Goal: Transaction & Acquisition: Purchase product/service

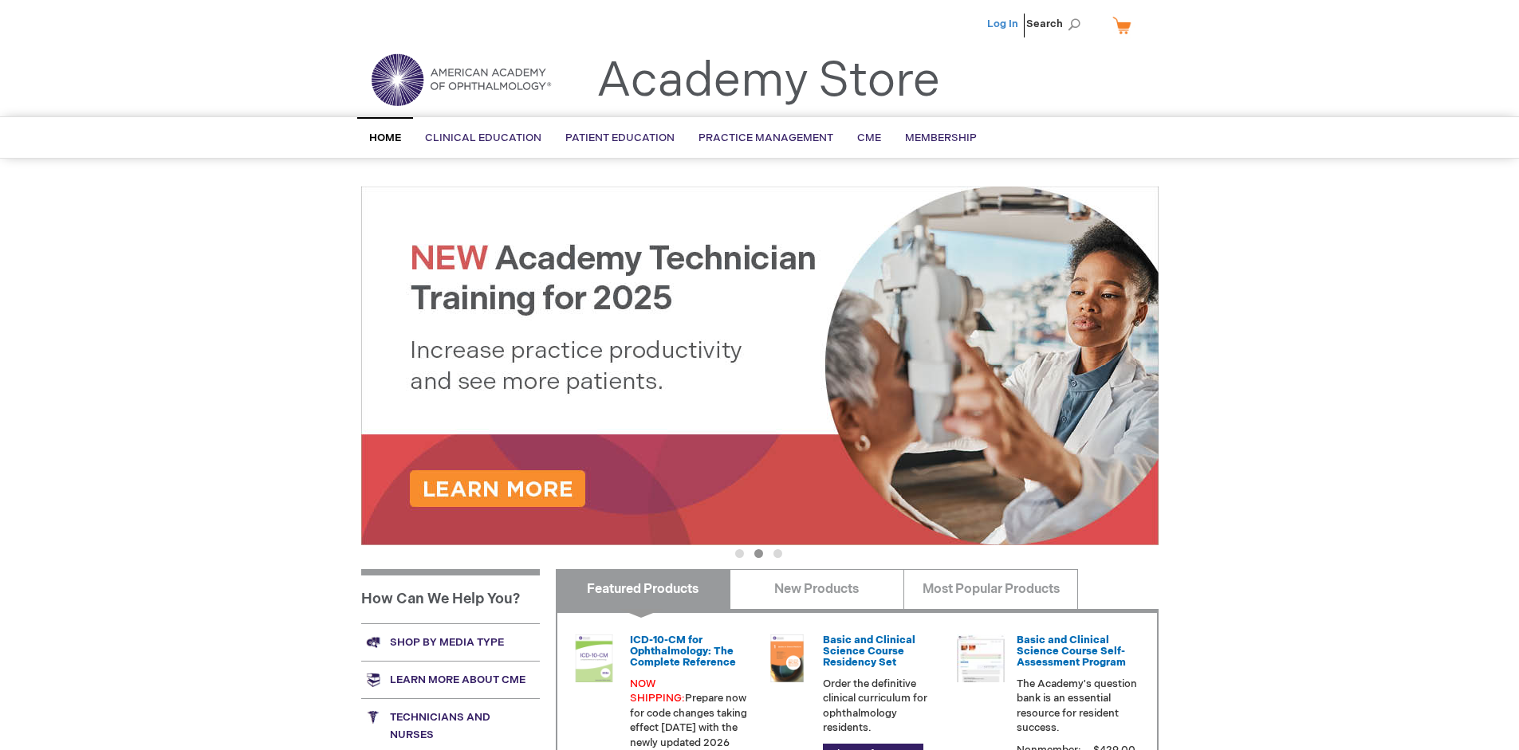
click at [1004, 24] on link "Log In" at bounding box center [1002, 24] width 31 height 13
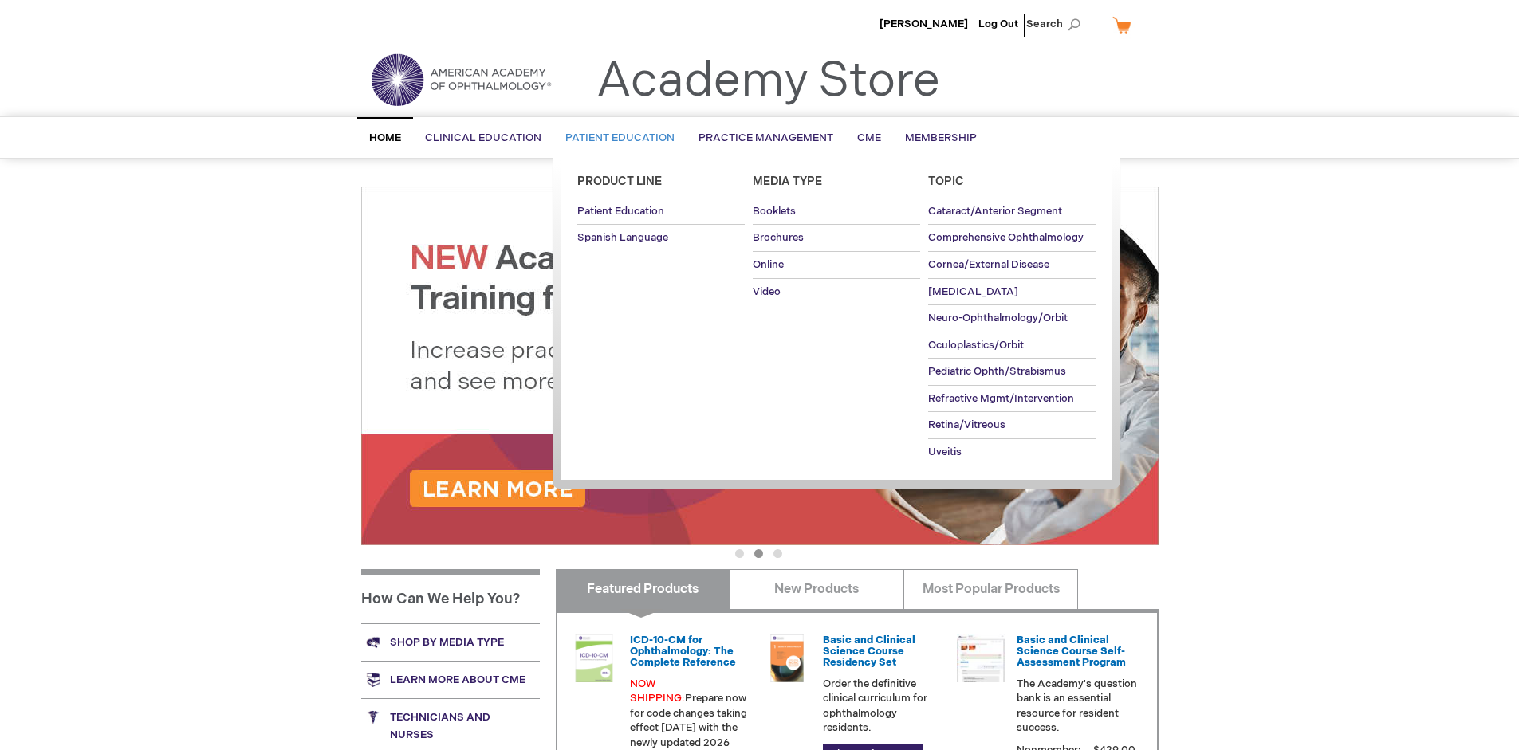
click at [616, 138] on span "Patient Education" at bounding box center [619, 138] width 109 height 13
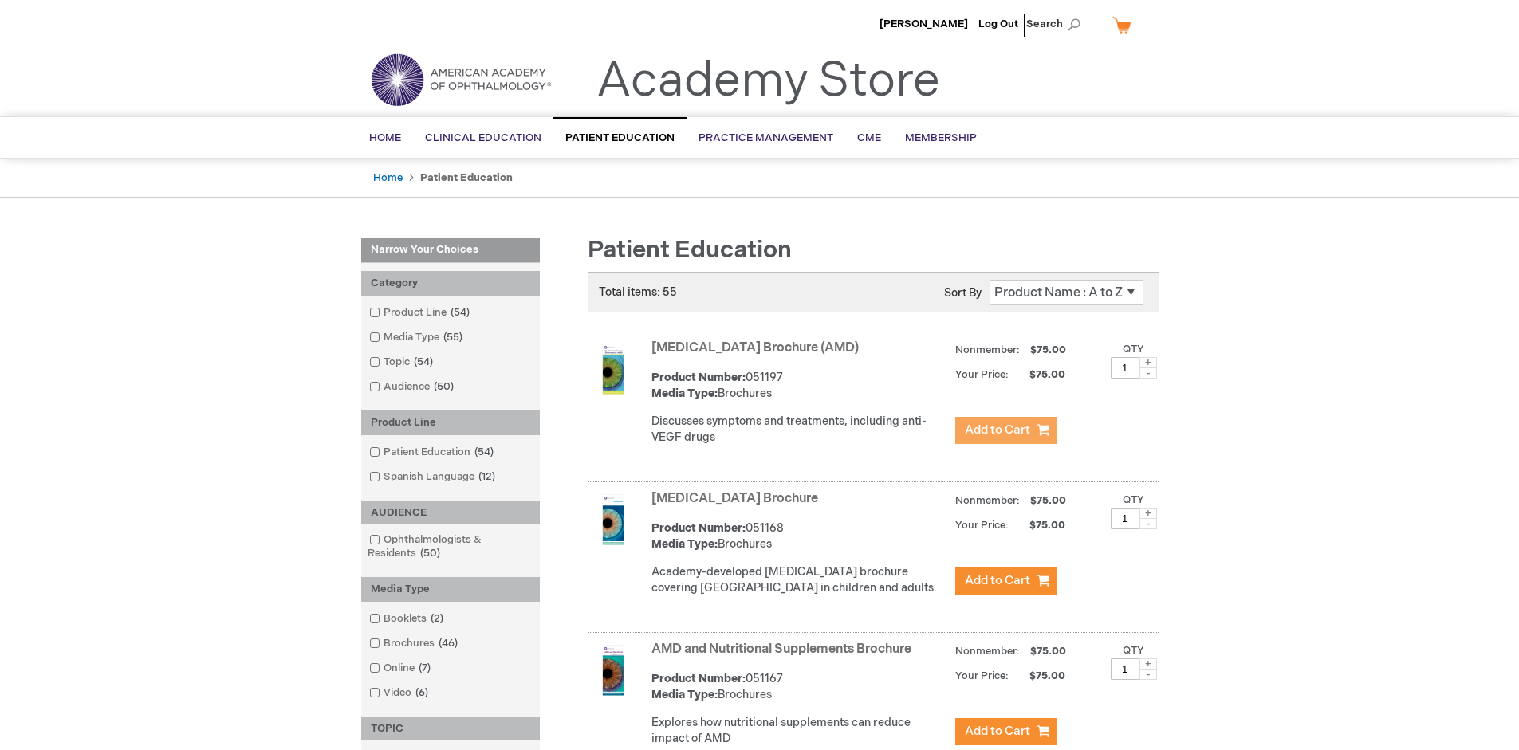
click at [1006, 431] on span "Add to Cart" at bounding box center [997, 430] width 65 height 15
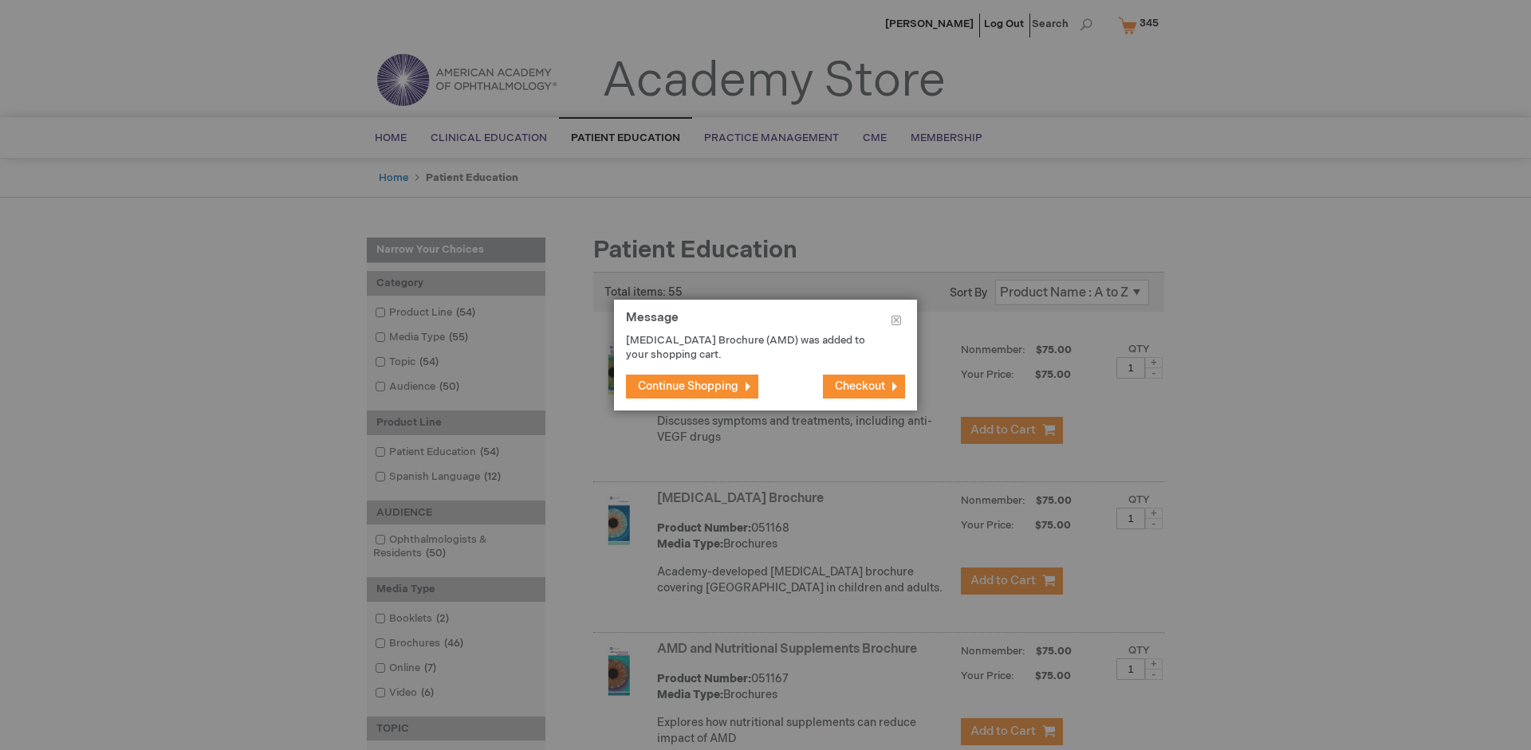
click at [688, 386] on span "Continue Shopping" at bounding box center [688, 387] width 100 height 14
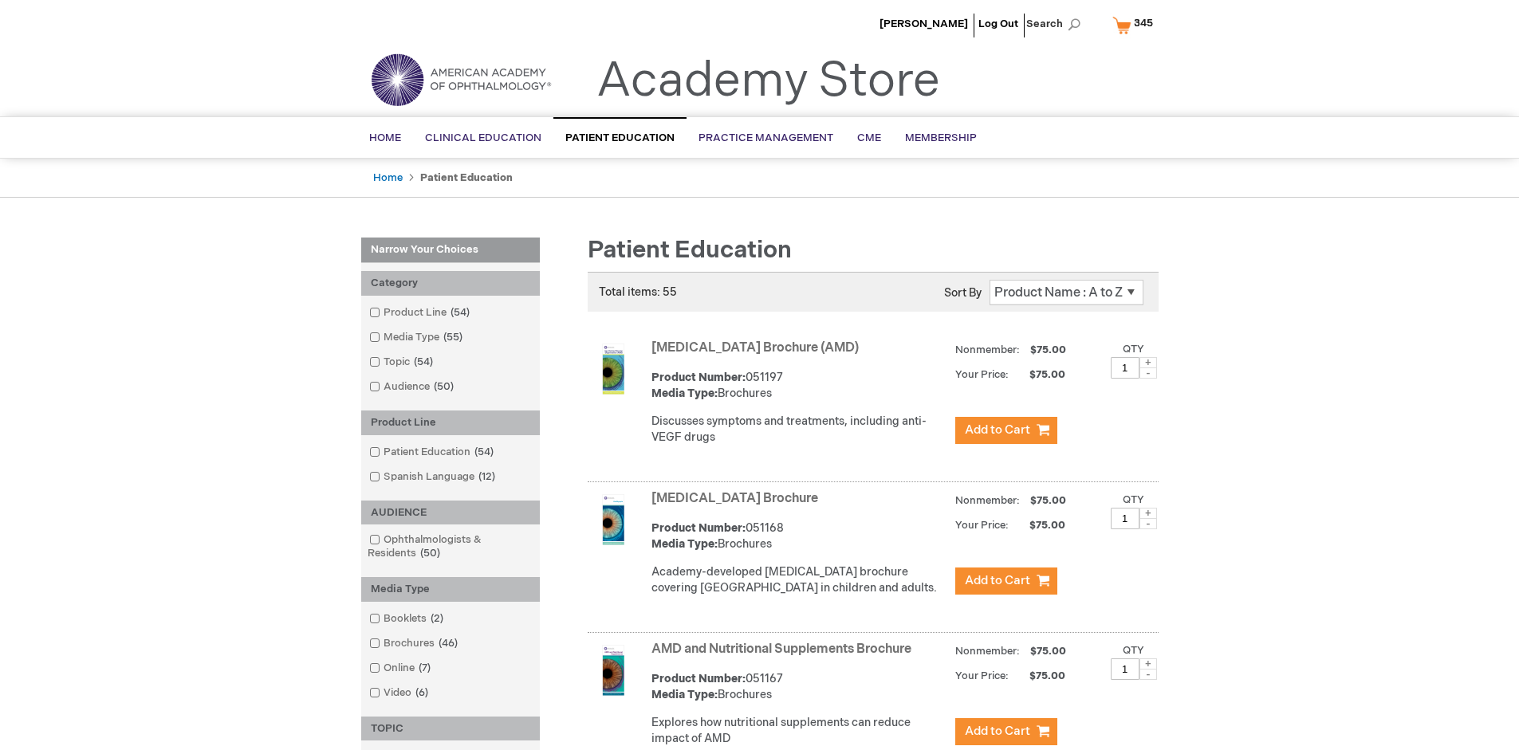
click at [785, 657] on link "AMD and Nutritional Supplements Brochure" at bounding box center [782, 649] width 260 height 15
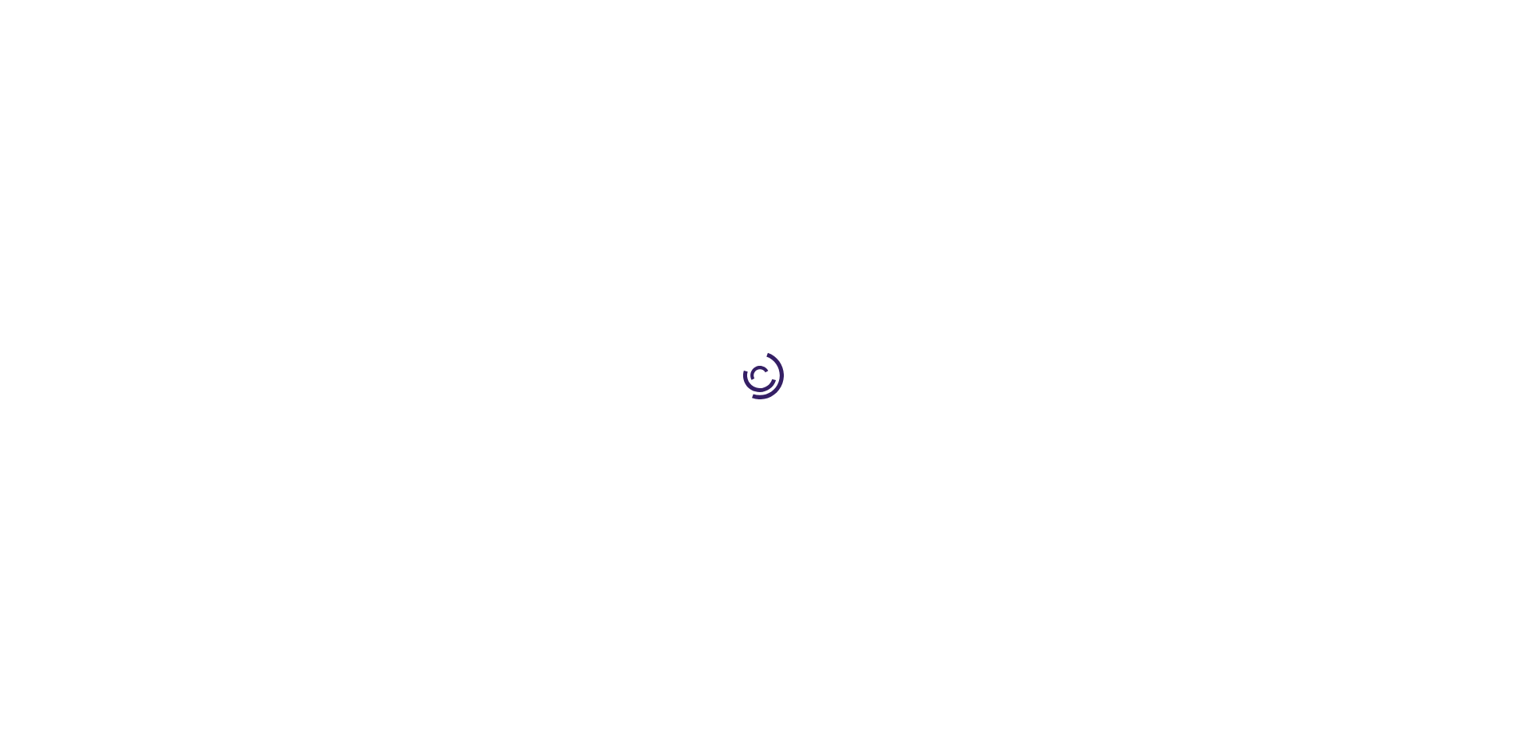
type input "1"
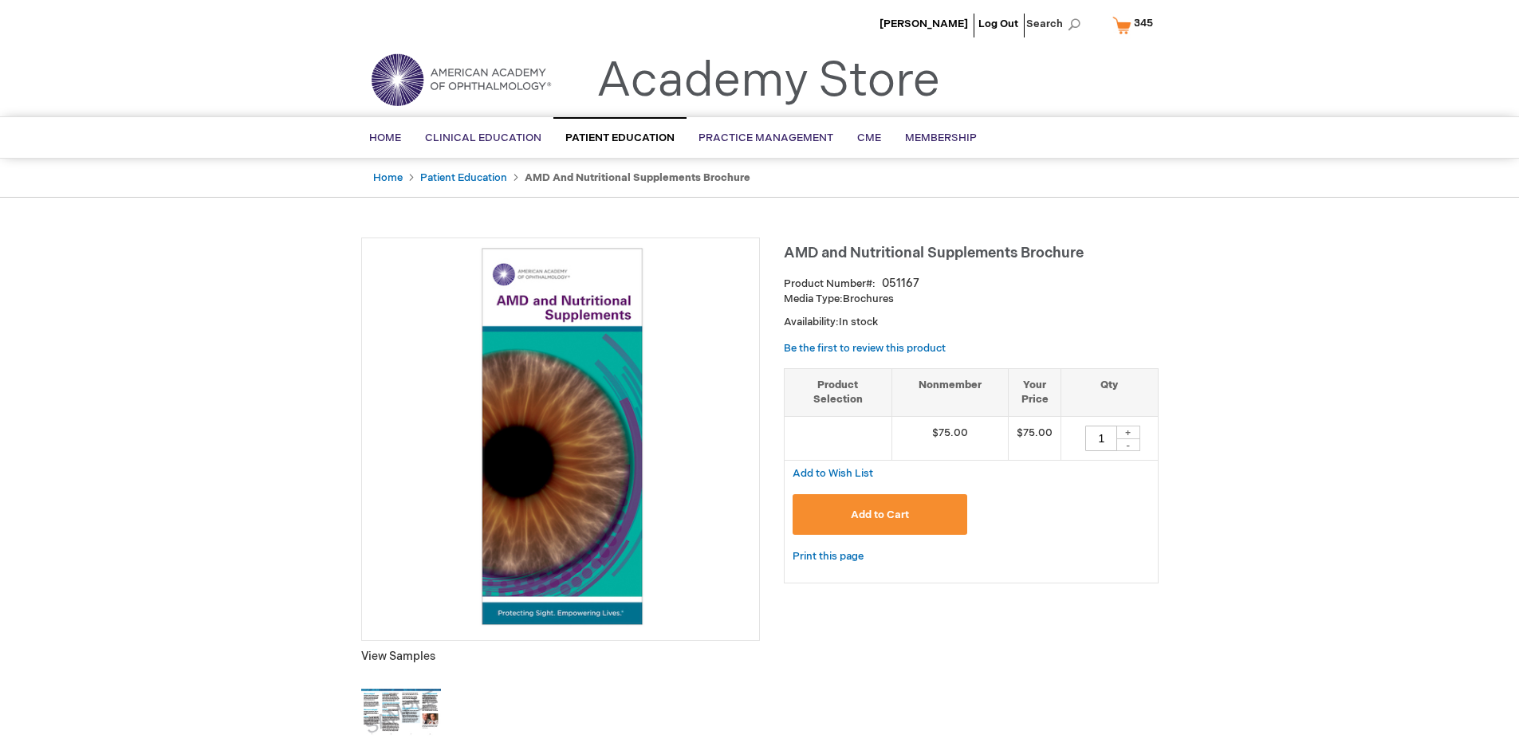
click at [880, 514] on span "Add to Cart" at bounding box center [880, 515] width 58 height 13
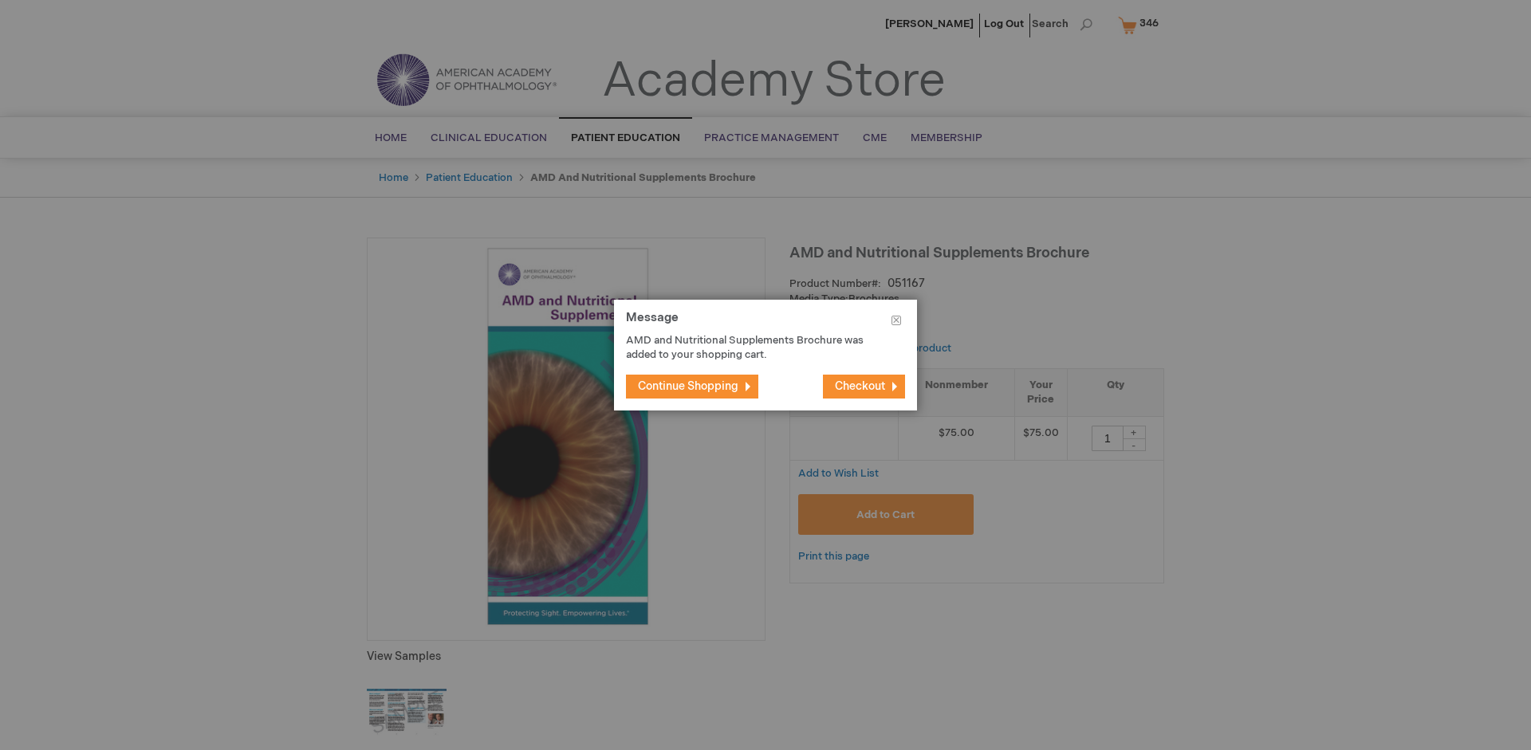
click at [688, 386] on span "Continue Shopping" at bounding box center [688, 387] width 100 height 14
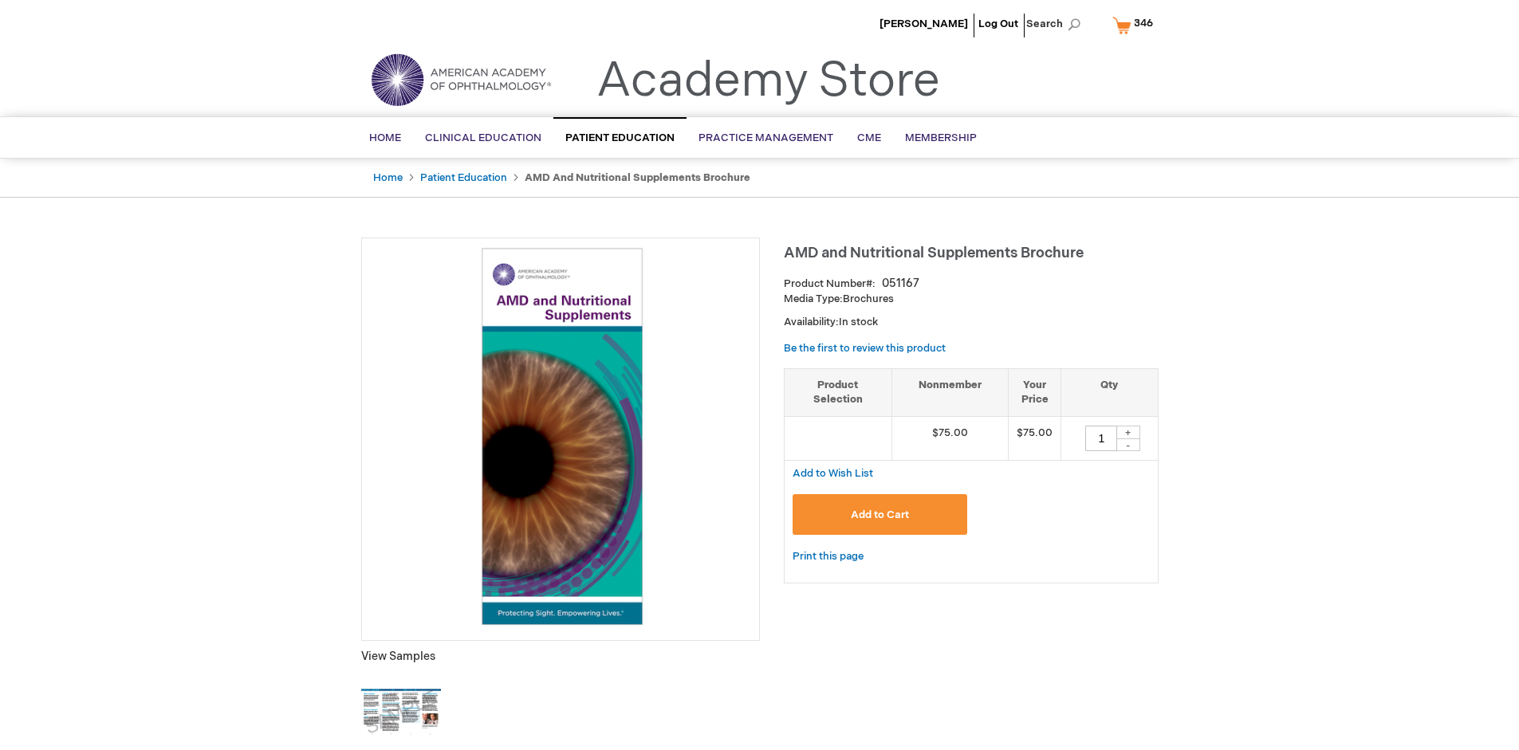
click at [1136, 25] on span "346" at bounding box center [1143, 23] width 19 height 13
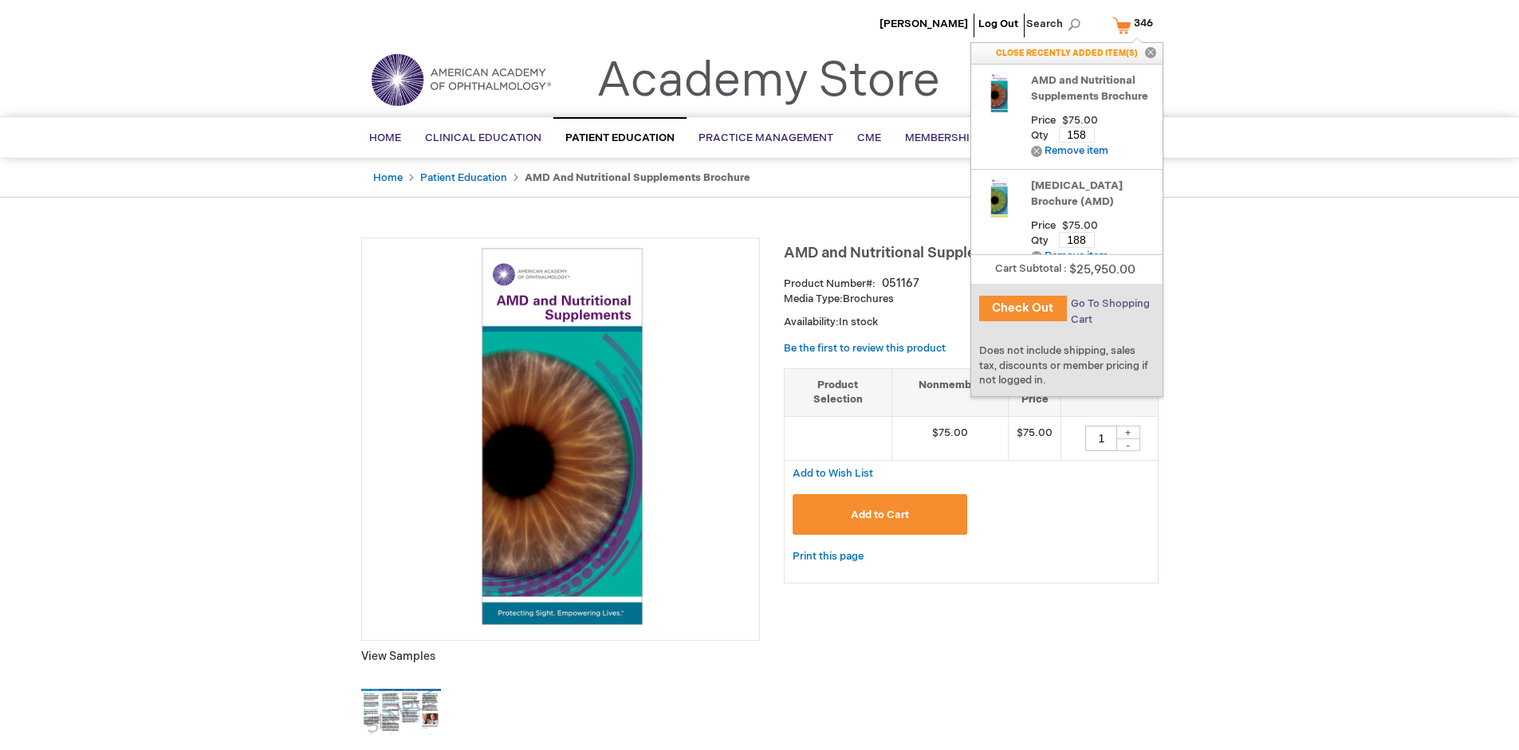
click at [1109, 304] on span "Go To Shopping Cart" at bounding box center [1110, 311] width 79 height 29
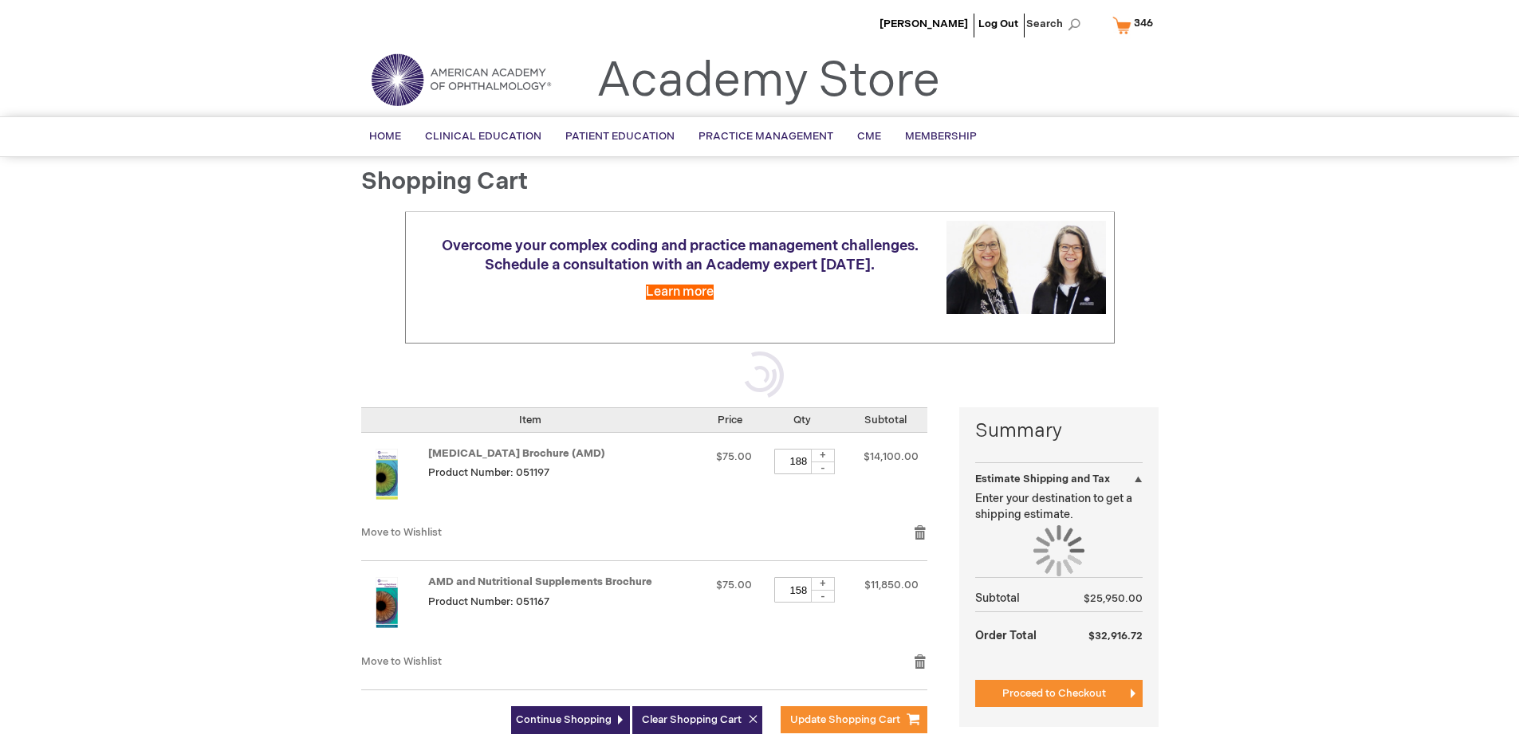
select select "US"
select select "41"
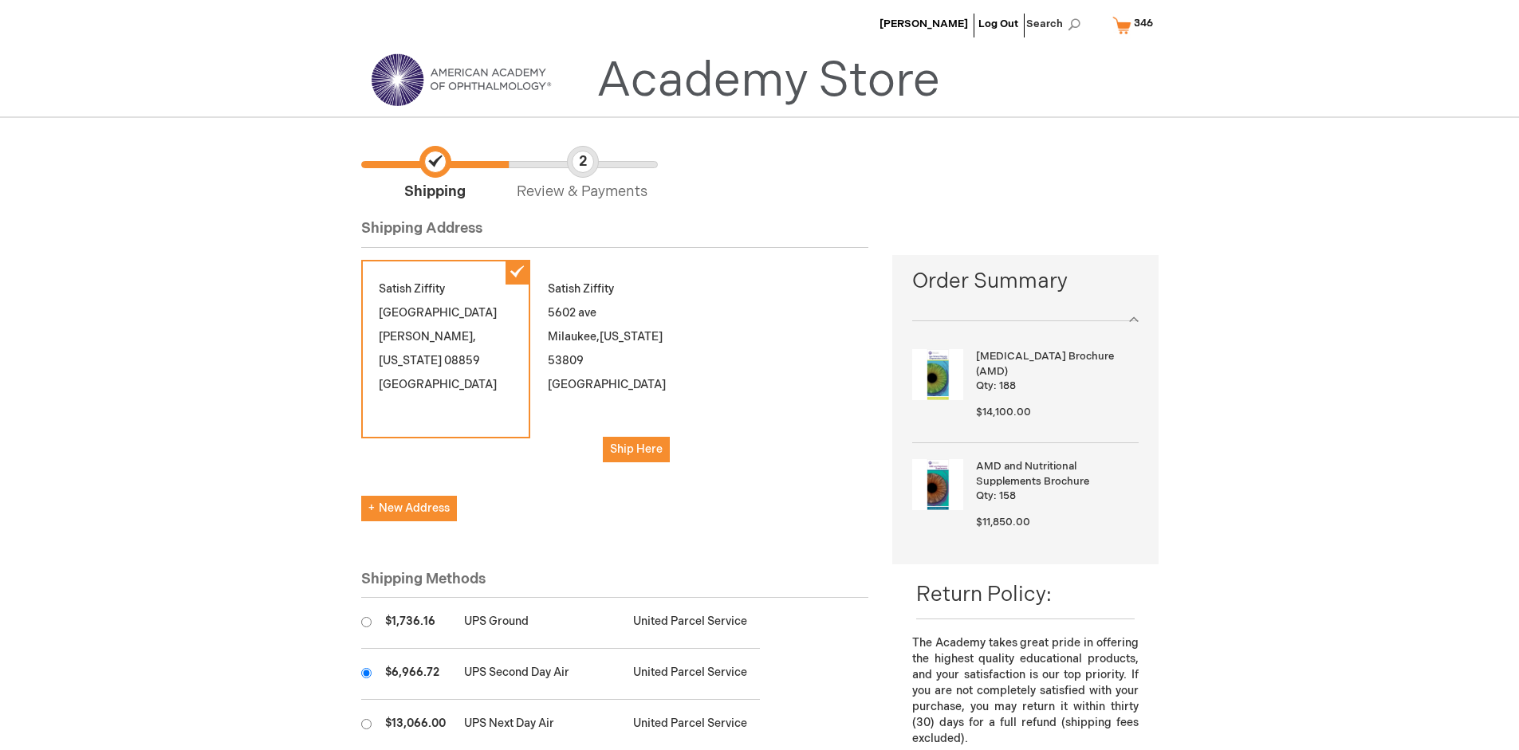
click at [366, 673] on input "radio" at bounding box center [366, 673] width 10 height 10
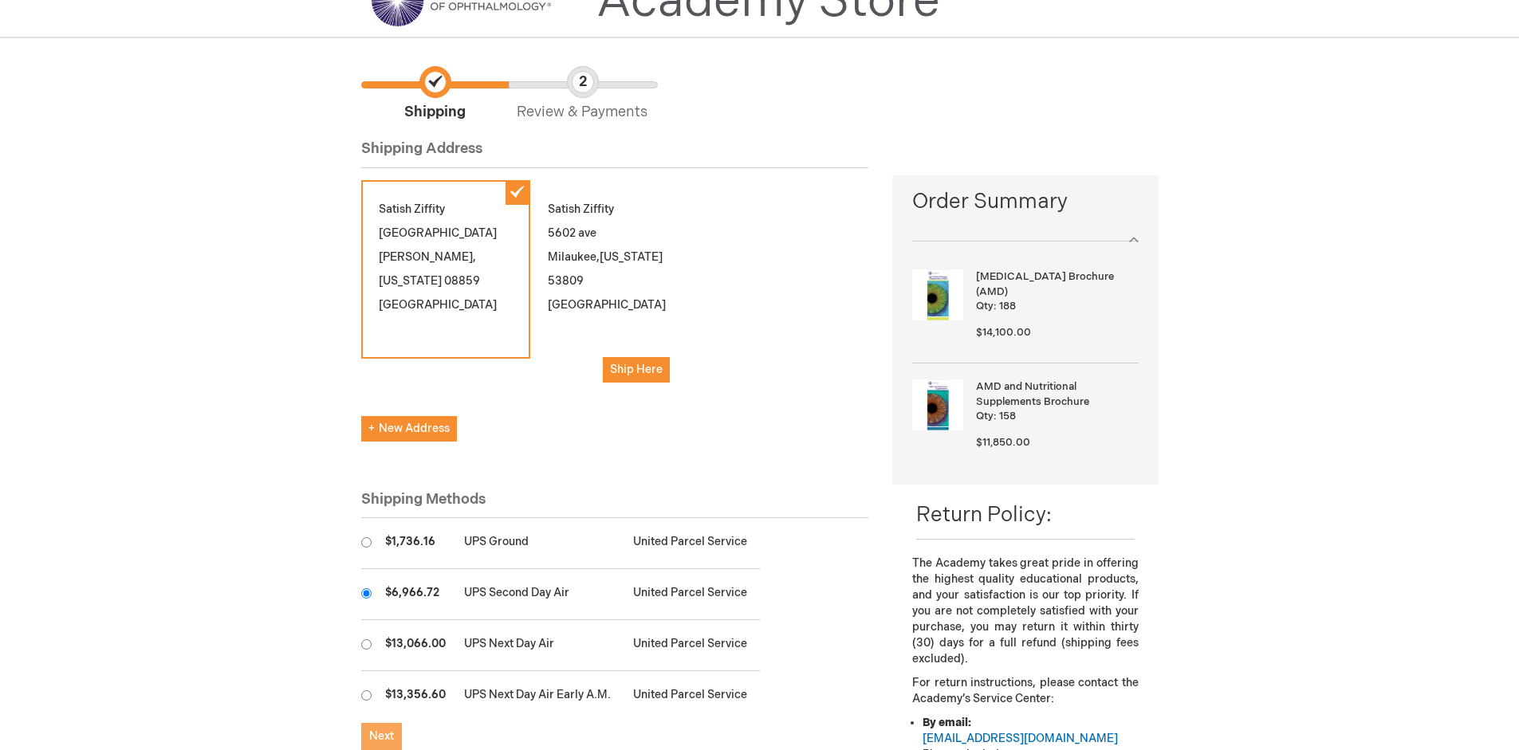
click at [381, 737] on span "Next" at bounding box center [381, 737] width 25 height 14
